Goal: Navigation & Orientation: Find specific page/section

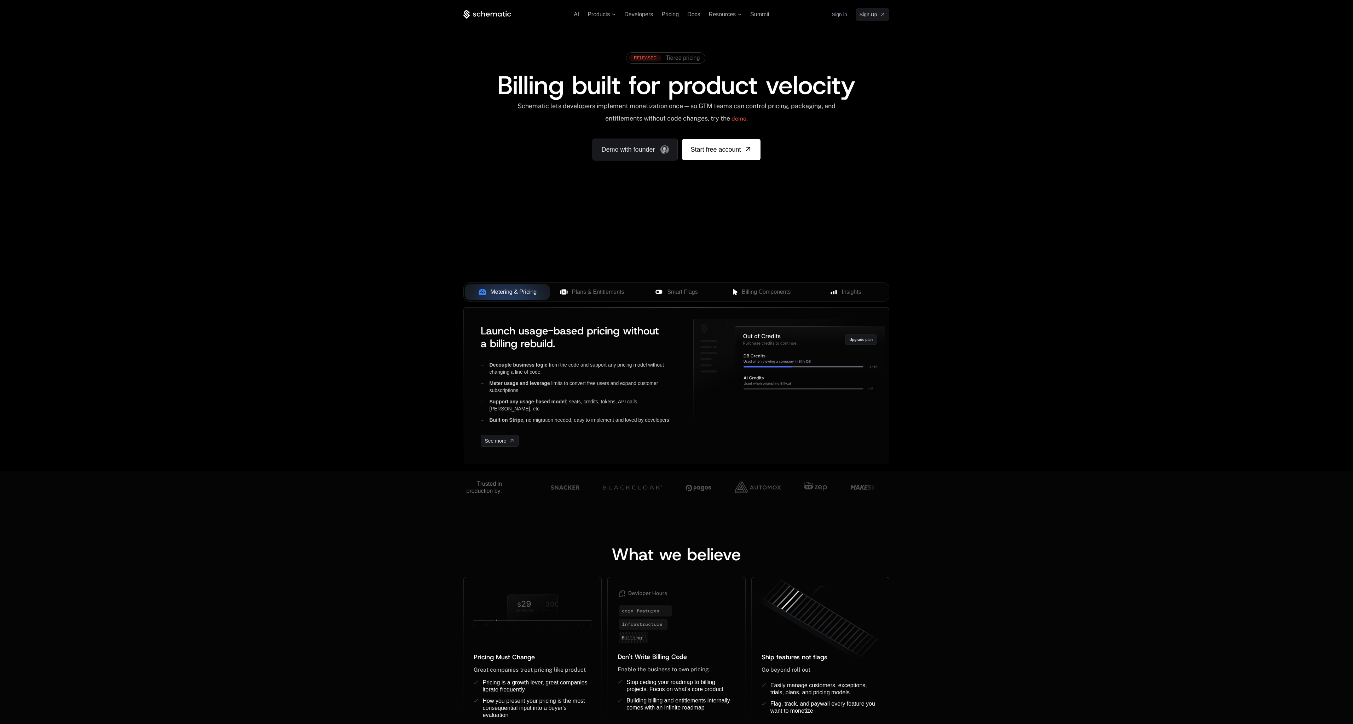
click at [839, 14] on link "Sign in" at bounding box center [839, 14] width 15 height 11
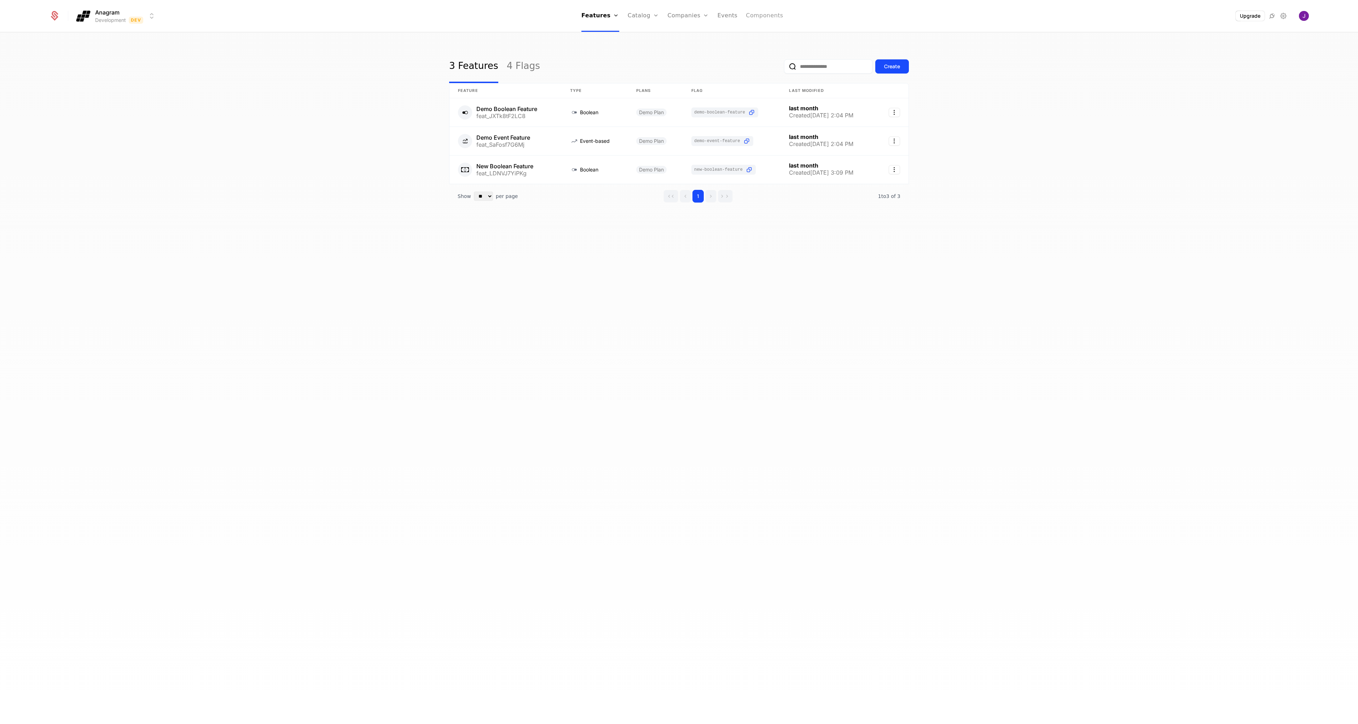
click at [751, 14] on link "Components" at bounding box center [764, 16] width 37 height 32
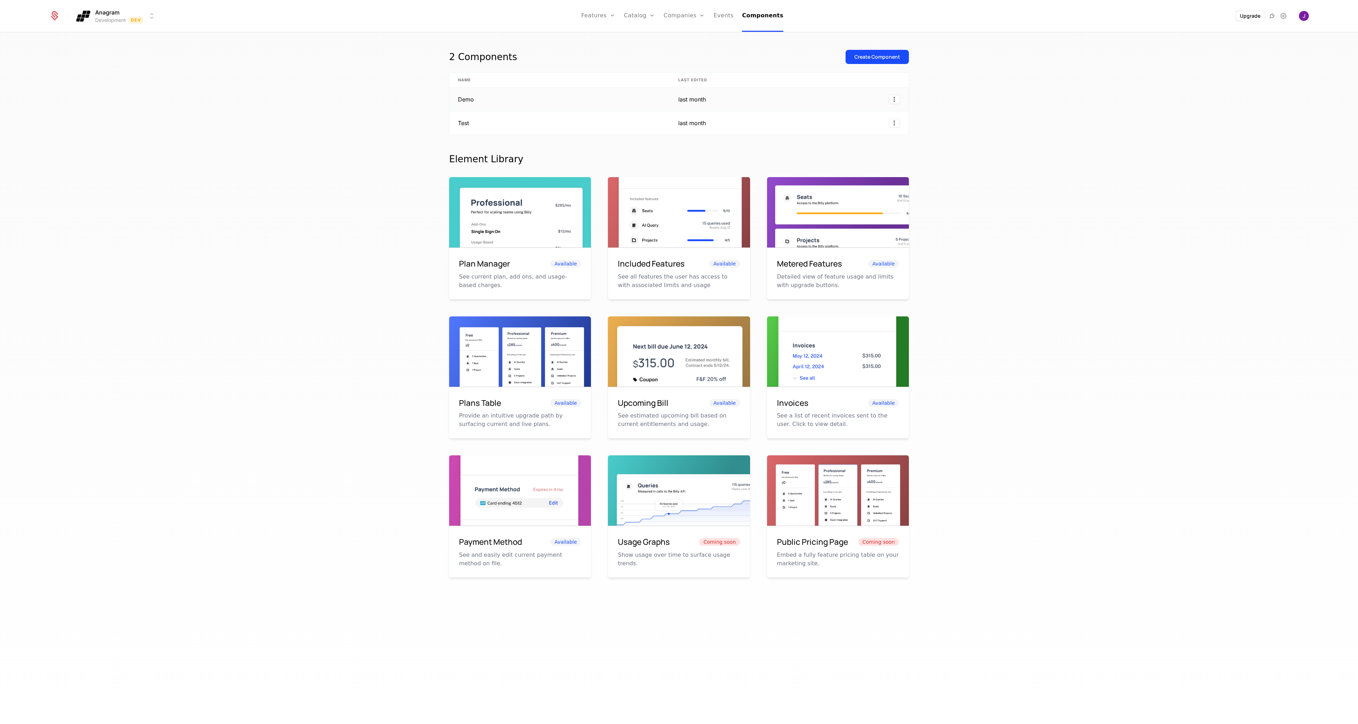
click at [574, 95] on td "Demo" at bounding box center [560, 100] width 220 height 24
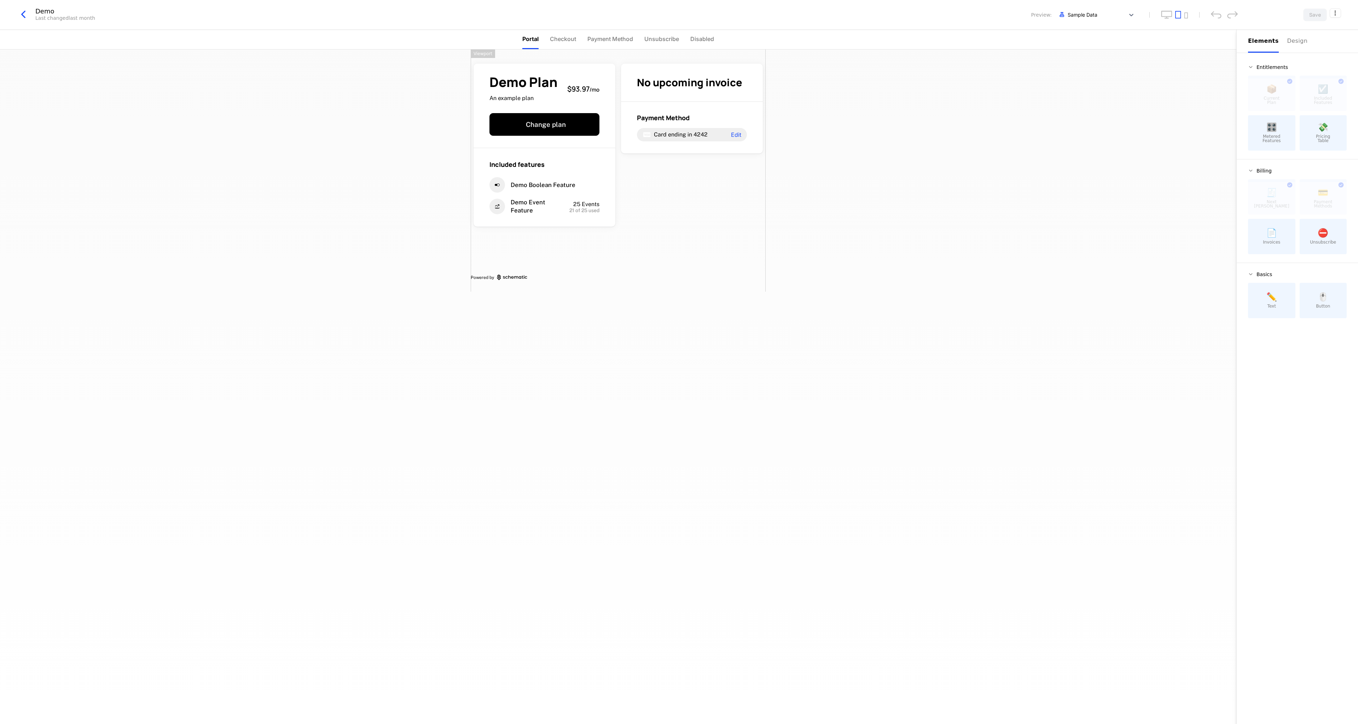
drag, startPoint x: 890, startPoint y: 270, endPoint x: 902, endPoint y: 270, distance: 12.4
click at [890, 270] on div "Demo Plan An example plan $93.97 / mo Change plan Included features Demo Boolea…" at bounding box center [618, 387] width 1237 height 675
click at [563, 41] on span "Checkout" at bounding box center [563, 39] width 26 height 8
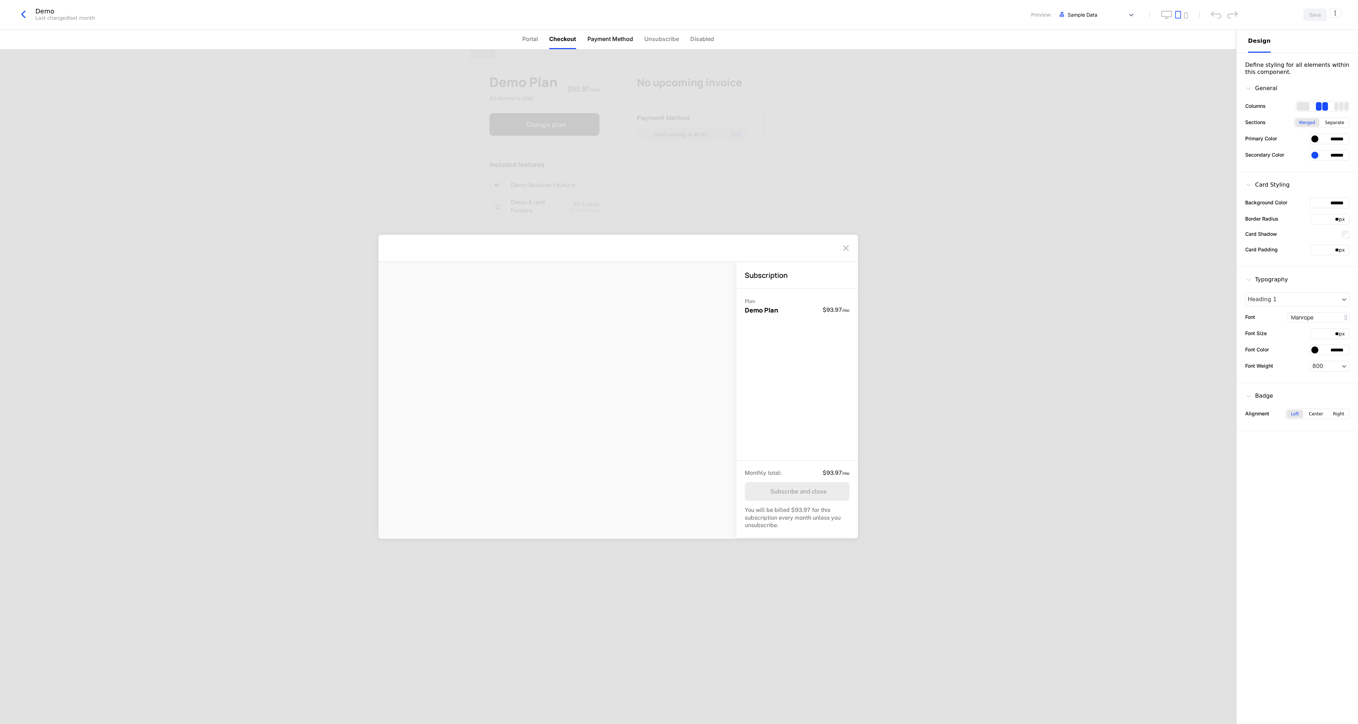
click at [611, 41] on span "Payment Method" at bounding box center [610, 39] width 46 height 8
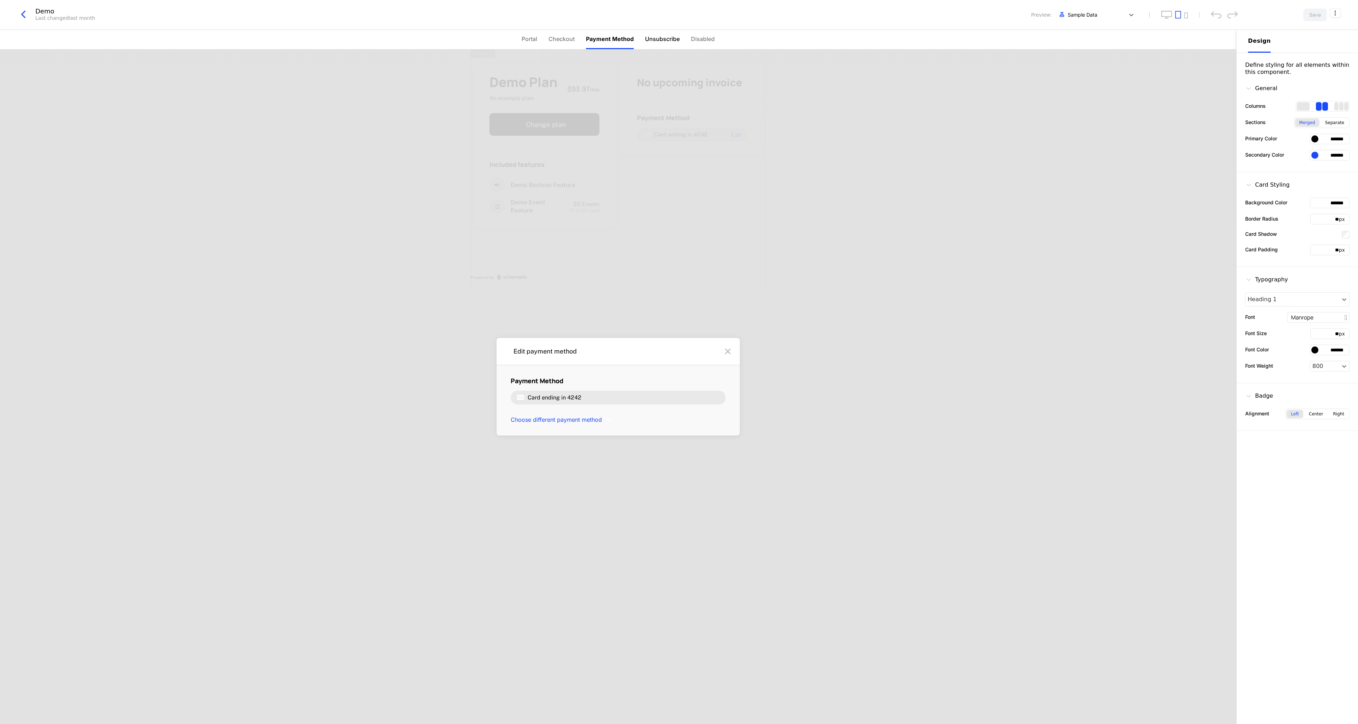
click at [661, 37] on span "Unsubscribe" at bounding box center [662, 39] width 35 height 8
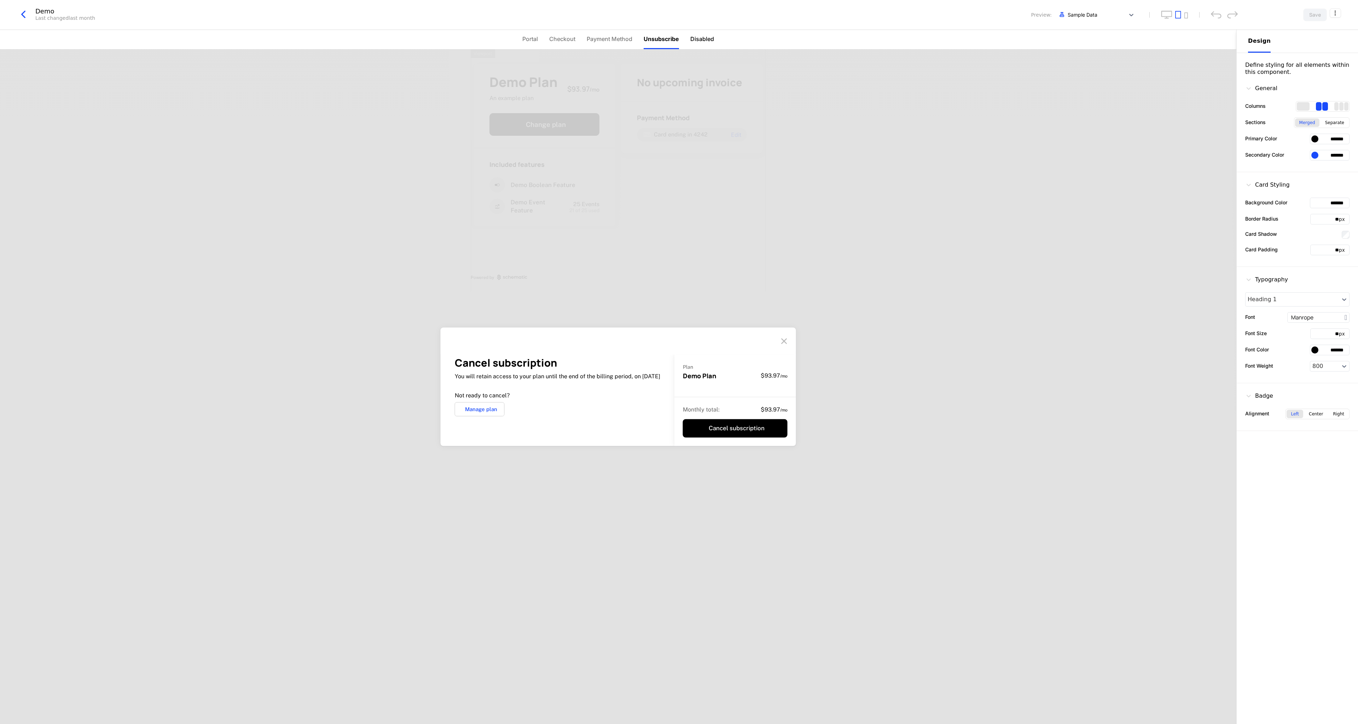
click at [710, 37] on span "Disabled" at bounding box center [702, 39] width 24 height 8
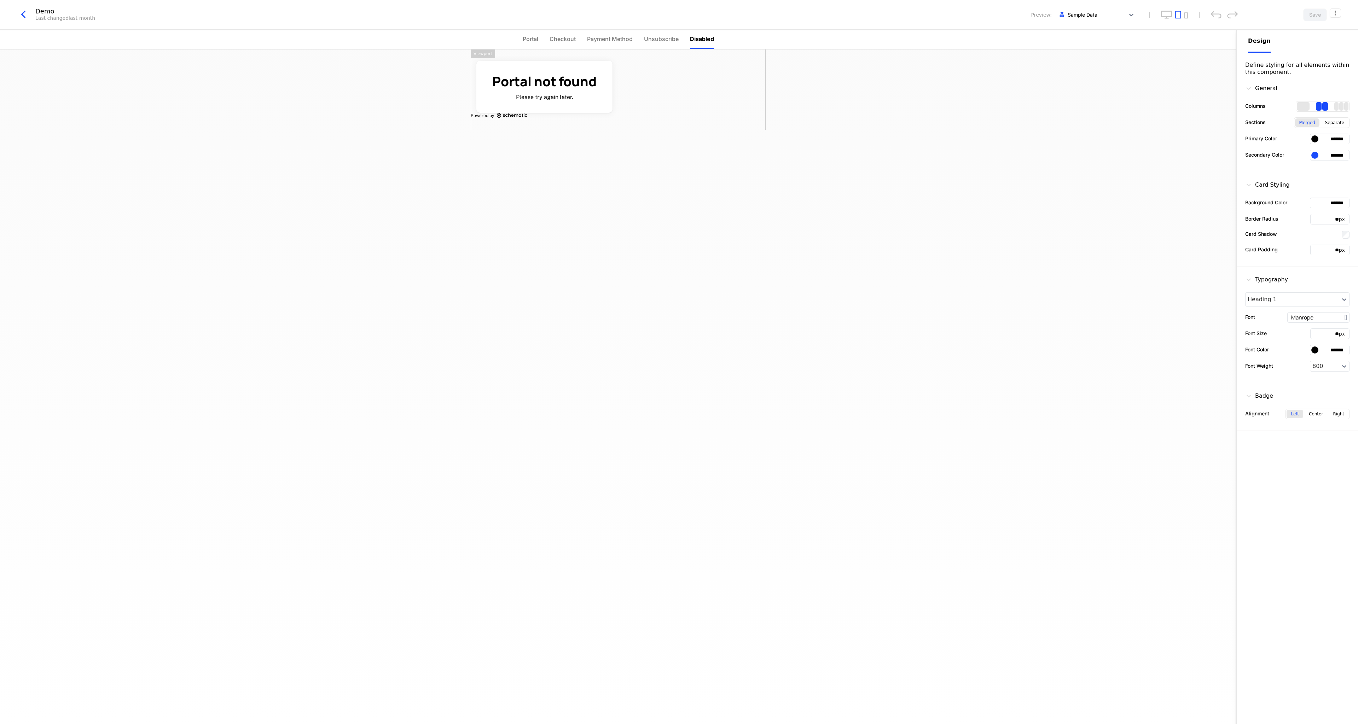
click at [544, 42] on ul "Portal Checkout Payment Method Unsubscribe Disabled" at bounding box center [618, 39] width 191 height 19
click at [533, 42] on span "Portal" at bounding box center [531, 39] width 16 height 8
